Goal: Task Accomplishment & Management: Manage account settings

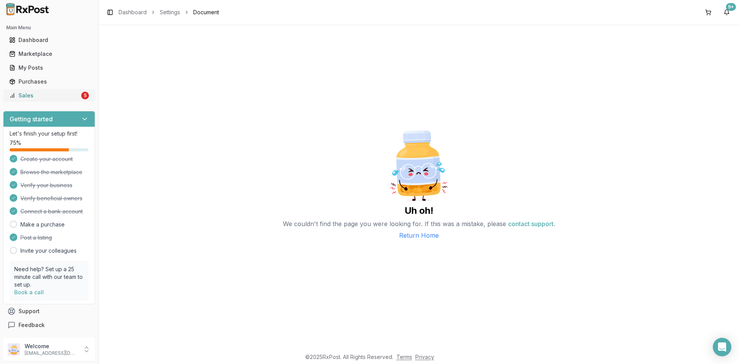
click at [43, 101] on link "Sales 5" at bounding box center [49, 96] width 86 height 14
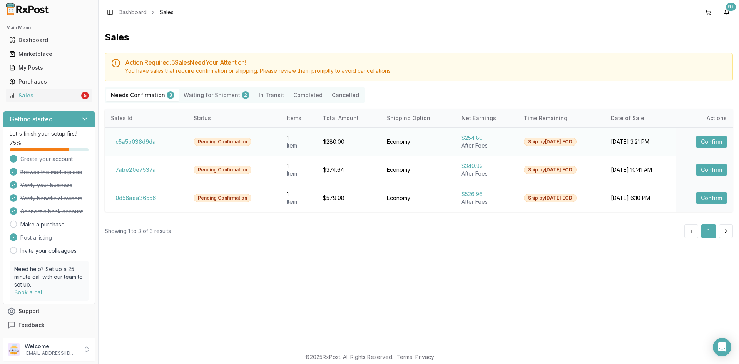
click at [707, 138] on button "Confirm" at bounding box center [712, 142] width 30 height 12
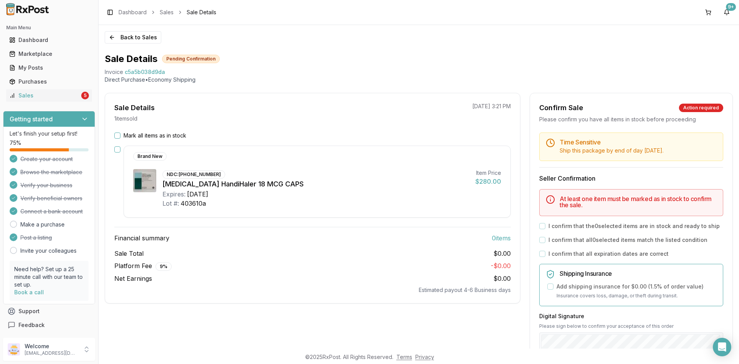
click at [117, 136] on button "Mark all items as in stock" at bounding box center [117, 135] width 6 height 6
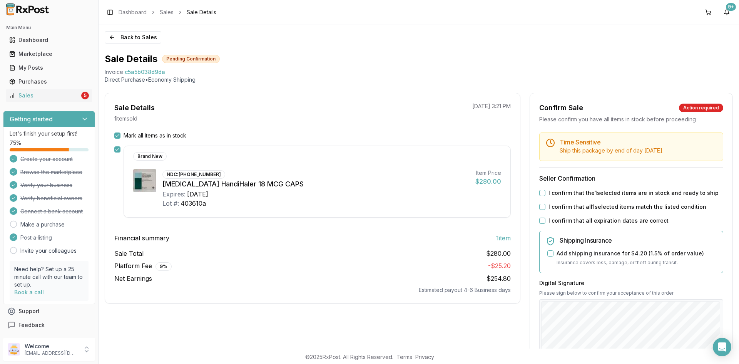
click at [540, 192] on button "I confirm that the 1 selected items are in stock and ready to ship" at bounding box center [543, 193] width 6 height 6
drag, startPoint x: 537, startPoint y: 207, endPoint x: 542, endPoint y: 208, distance: 4.7
click at [540, 207] on button "I confirm that all 1 selected items match the listed condition" at bounding box center [543, 207] width 6 height 6
drag, startPoint x: 539, startPoint y: 223, endPoint x: 568, endPoint y: 196, distance: 39.2
click at [540, 223] on button "I confirm that all expiration dates are correct" at bounding box center [543, 221] width 6 height 6
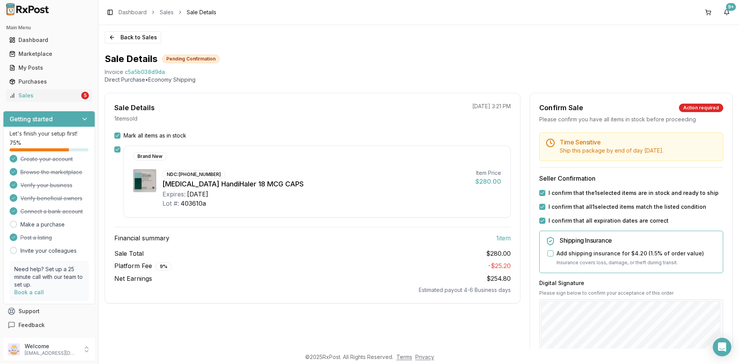
scroll to position [77, 0]
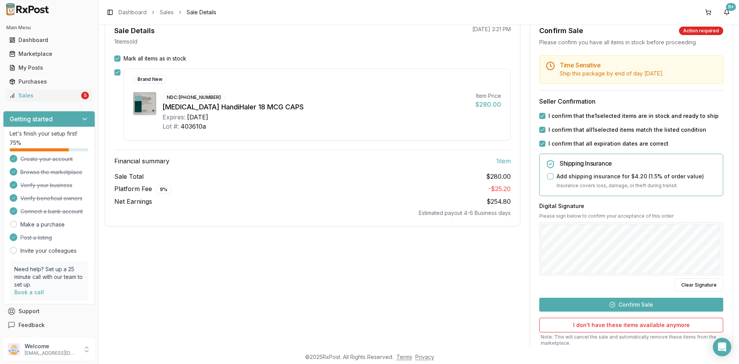
click at [622, 304] on button "Confirm Sale" at bounding box center [632, 305] width 184 height 14
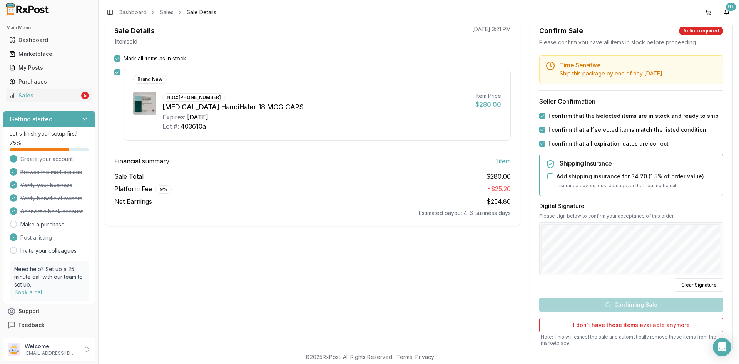
scroll to position [0, 0]
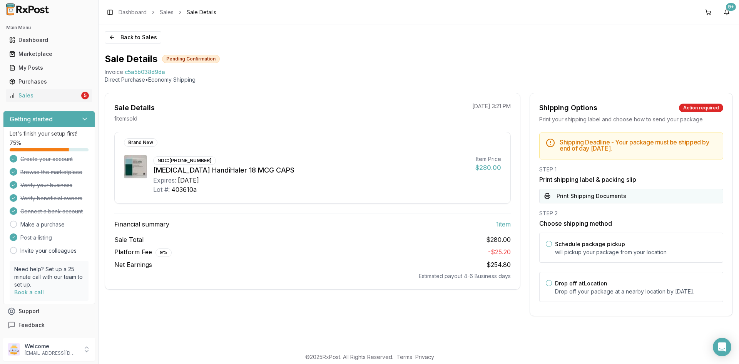
click at [627, 190] on button "Print Shipping Documents" at bounding box center [632, 196] width 184 height 15
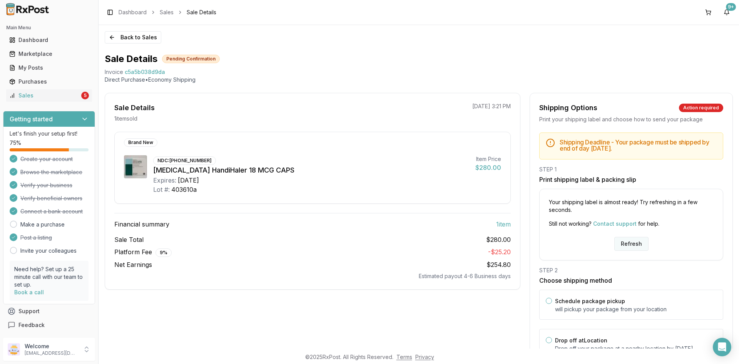
click at [623, 247] on button "Refresh" at bounding box center [632, 244] width 34 height 14
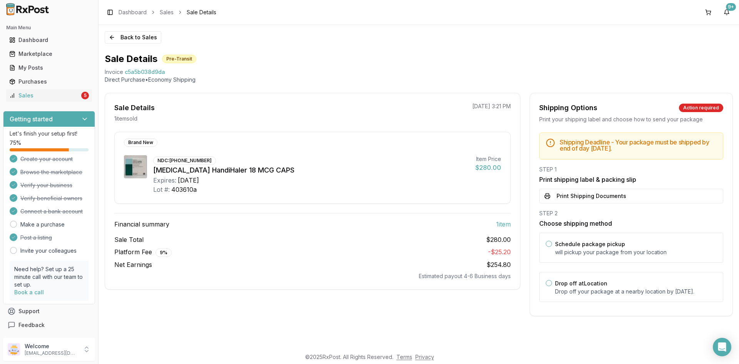
click at [609, 199] on button "Print Shipping Documents" at bounding box center [632, 196] width 184 height 15
